Goal: Information Seeking & Learning: Learn about a topic

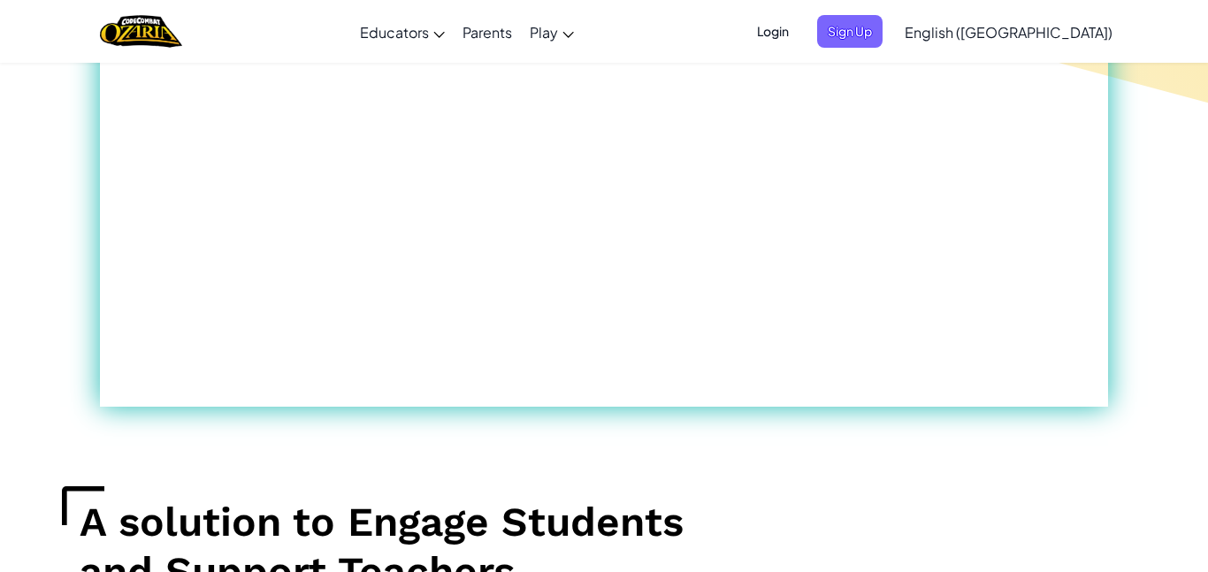
scroll to position [1121, 0]
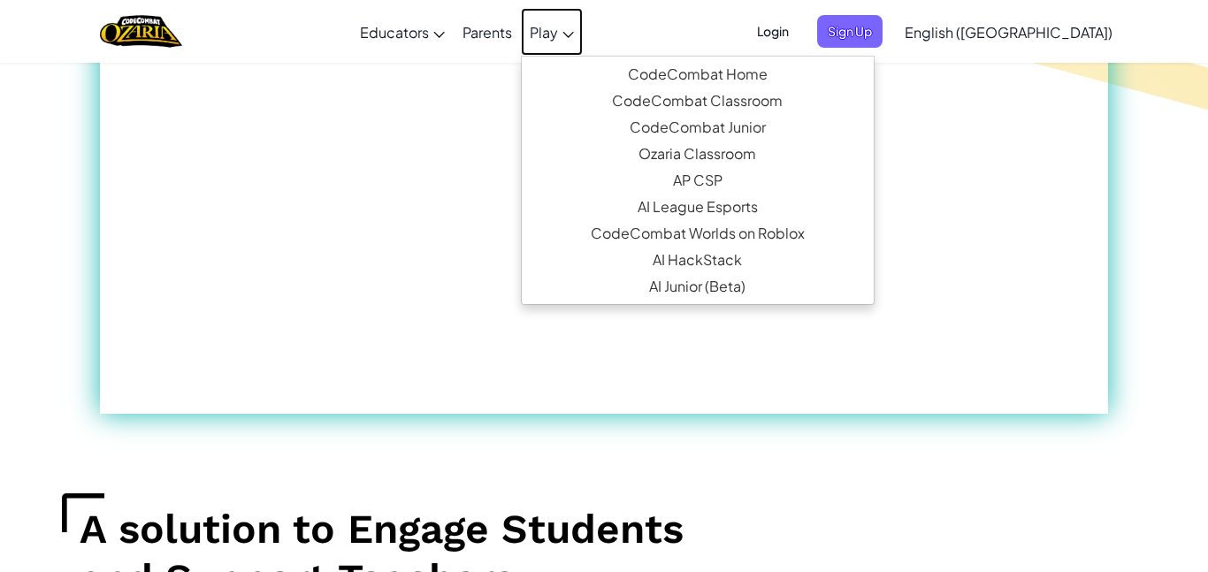
click at [558, 26] on span "Play" at bounding box center [544, 32] width 28 height 19
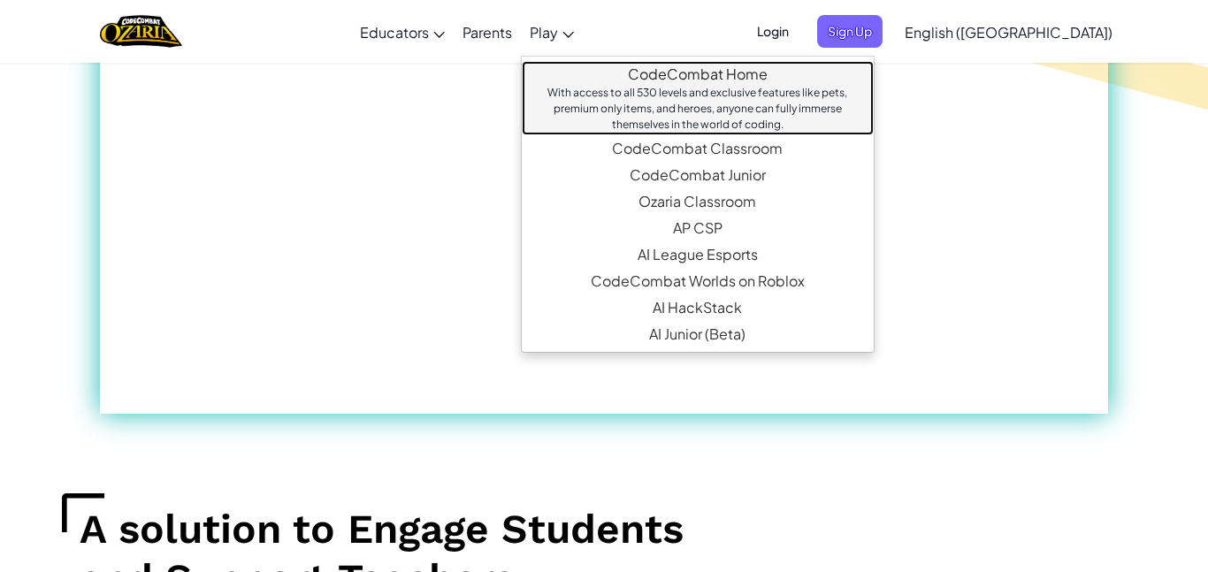
click at [706, 79] on link "CodeCombat Home With access to all 530 levels and exclusive features like pets,…" at bounding box center [698, 98] width 352 height 74
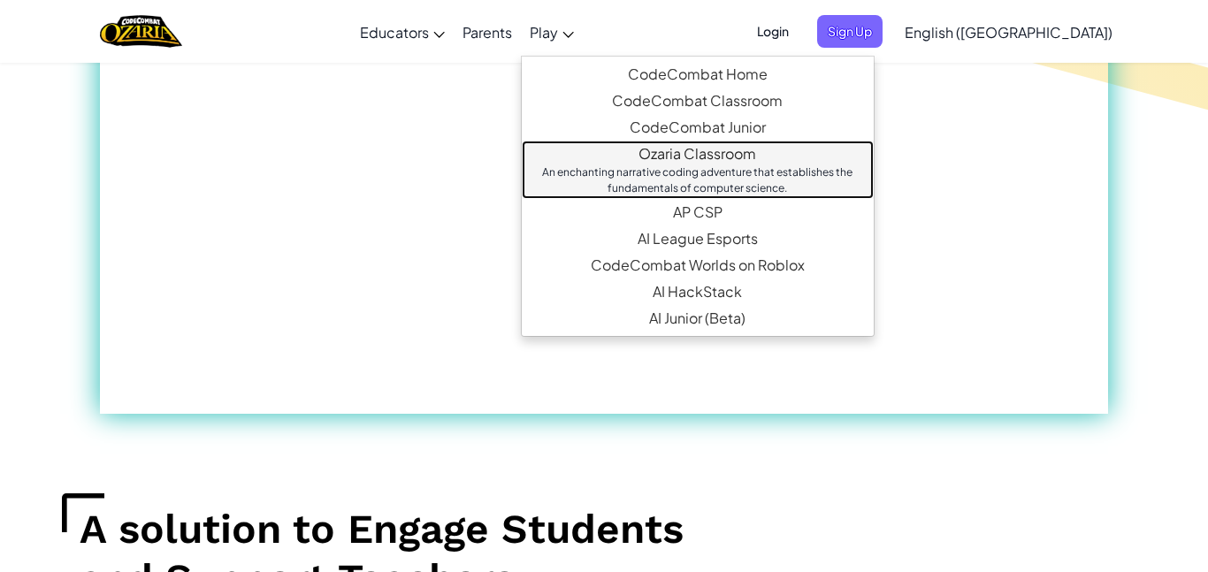
click at [685, 150] on link "Ozaria Classroom An enchanting narrative coding adventure that establishes the …" at bounding box center [698, 170] width 352 height 58
